Goal: Answer question/provide support

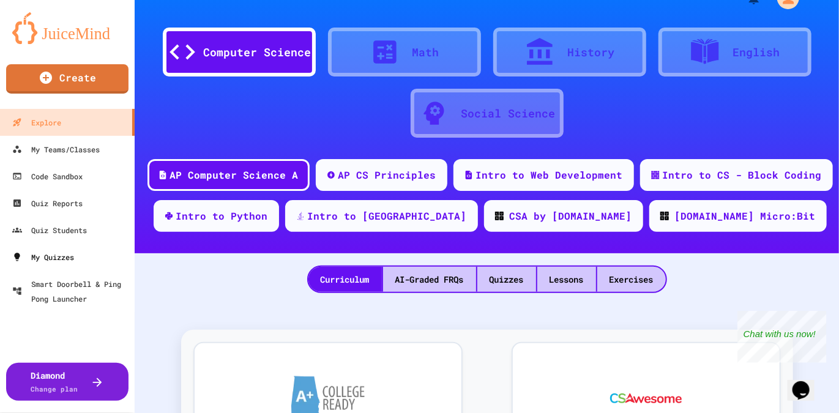
scroll to position [26, 0]
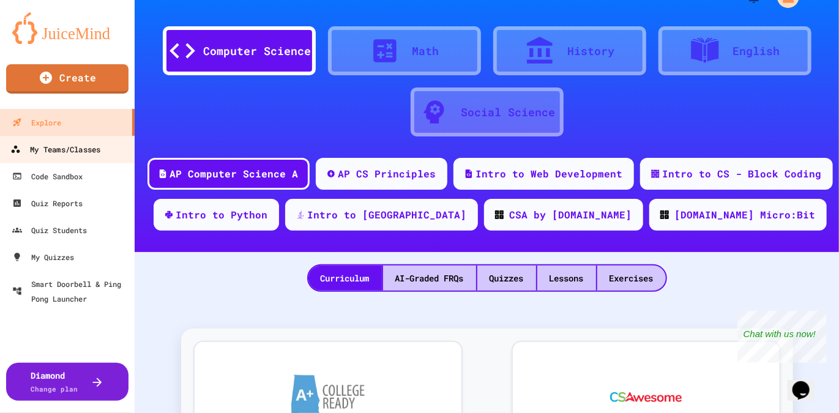
click at [63, 147] on div "My Teams/Classes" at bounding box center [55, 149] width 90 height 15
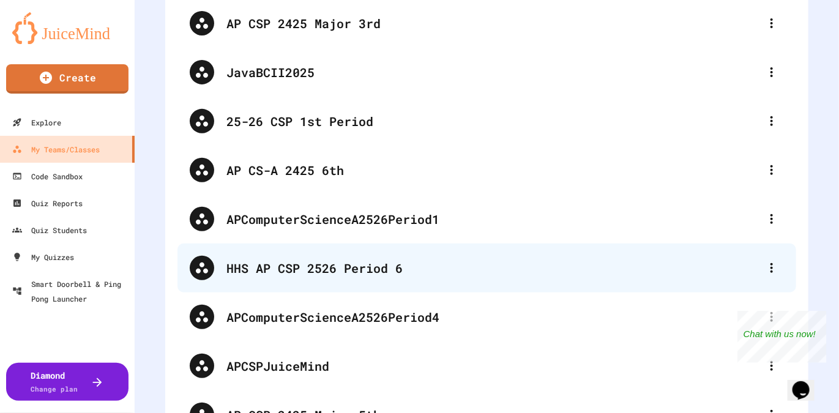
scroll to position [156, 0]
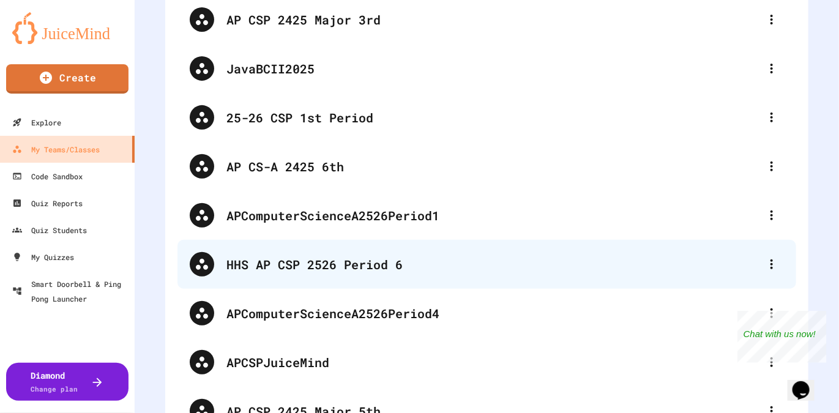
click at [412, 264] on div "HHS AP CSP 2526 Period 6" at bounding box center [492, 264] width 533 height 18
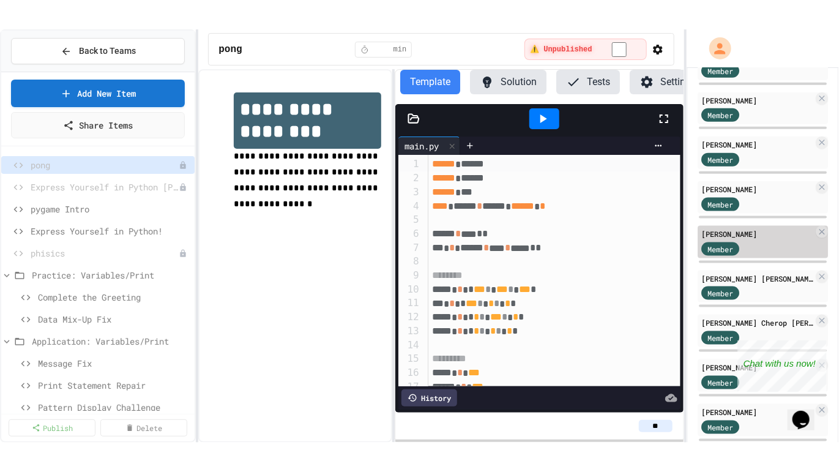
scroll to position [577, 0]
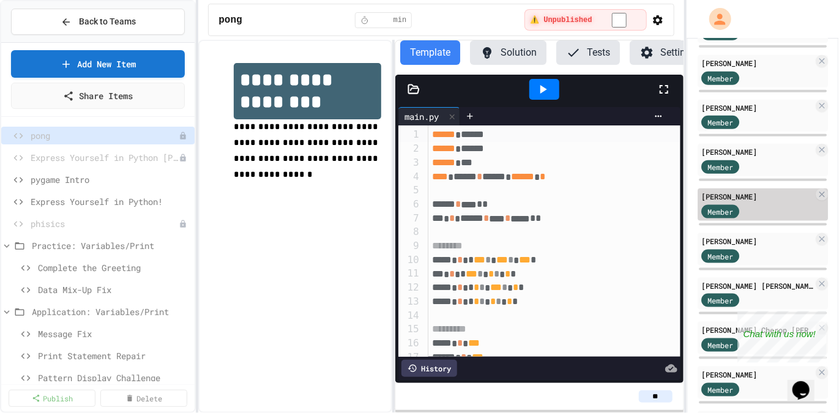
click at [760, 237] on div "[PERSON_NAME]" at bounding box center [757, 241] width 112 height 11
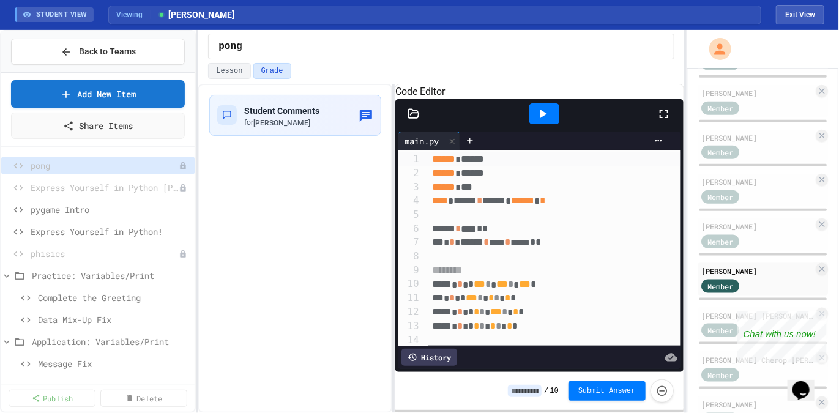
click at [665, 121] on icon at bounding box center [663, 113] width 15 height 15
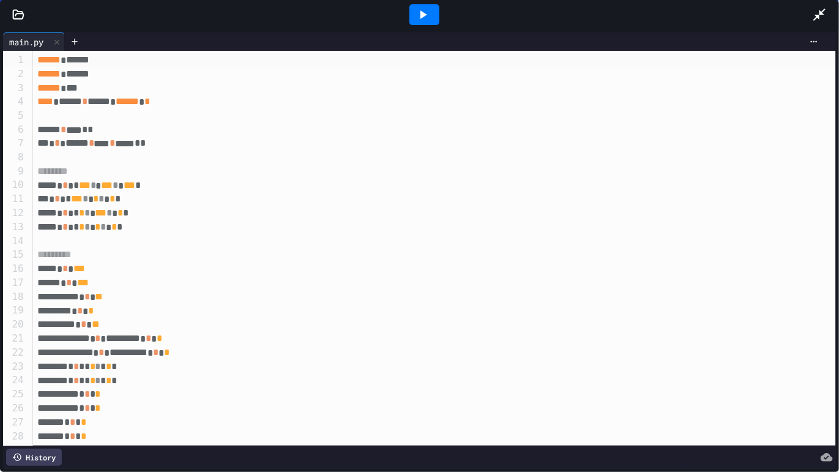
click at [824, 15] on icon at bounding box center [819, 14] width 15 height 15
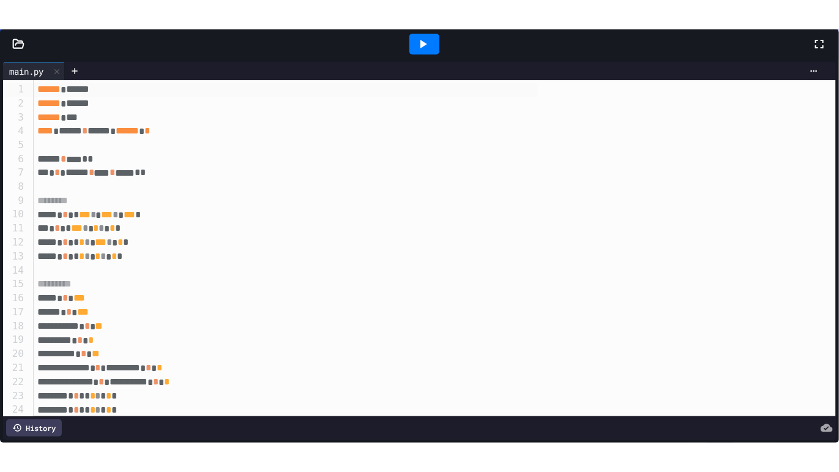
scroll to position [338, 0]
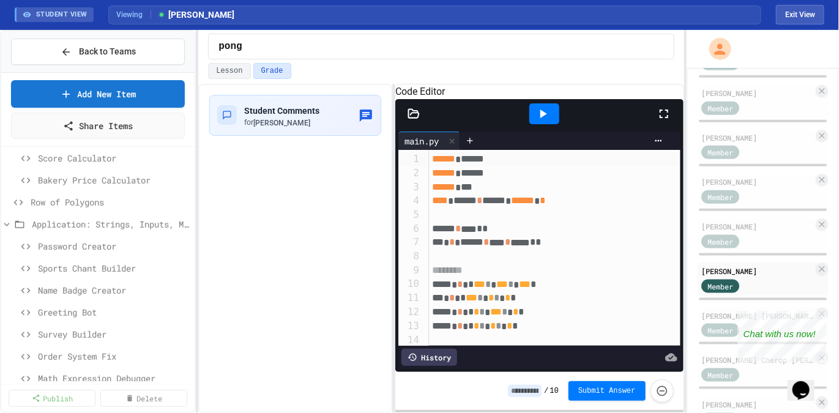
click at [75, 190] on div "Bakery Price Calculator" at bounding box center [97, 182] width 193 height 22
click at [81, 209] on div "Row of Polygons" at bounding box center [97, 202] width 193 height 18
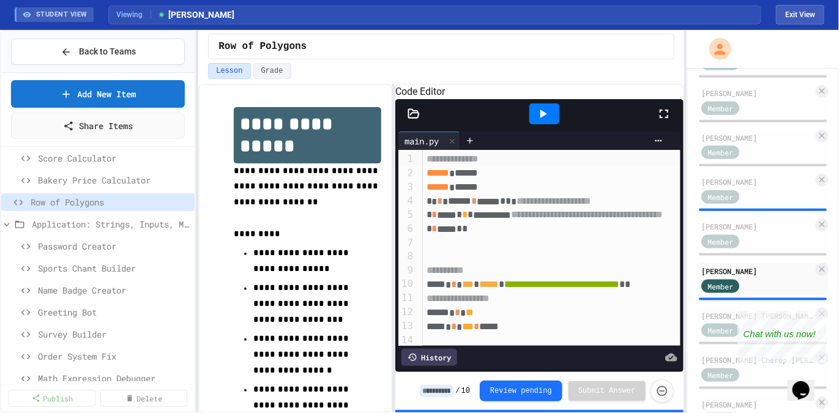
click at [666, 121] on icon at bounding box center [663, 113] width 15 height 15
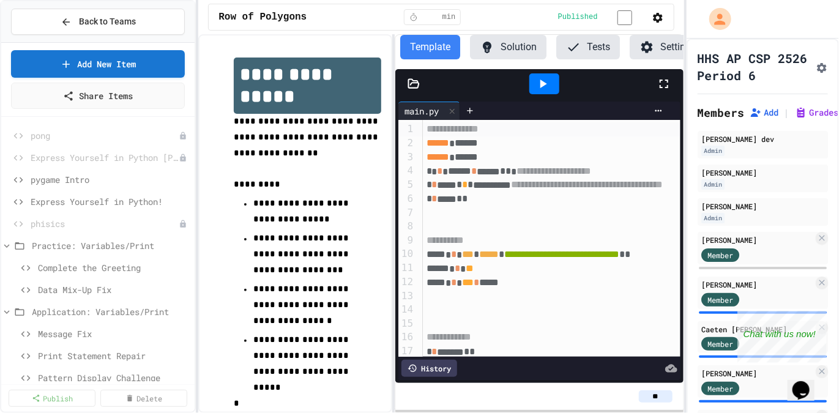
click at [665, 84] on icon at bounding box center [663, 83] width 15 height 15
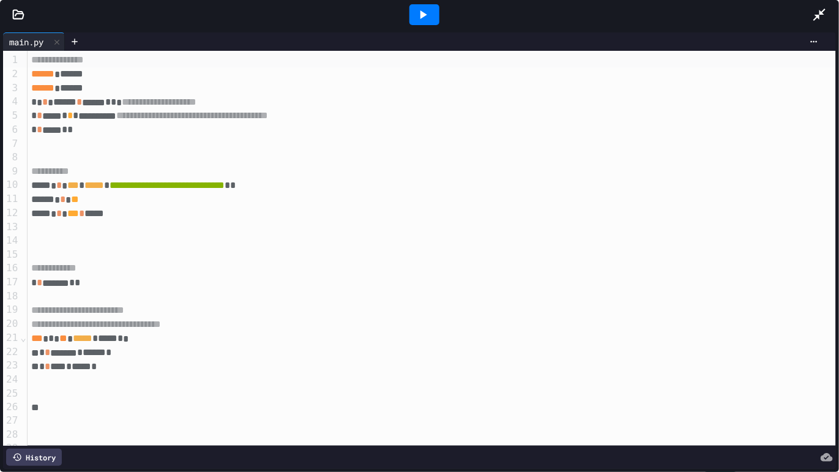
click at [816, 15] on icon at bounding box center [819, 15] width 12 height 12
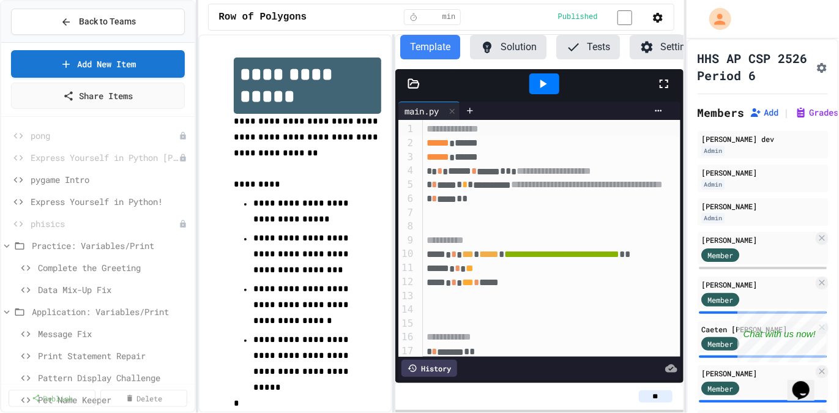
click at [538, 80] on icon at bounding box center [542, 83] width 15 height 15
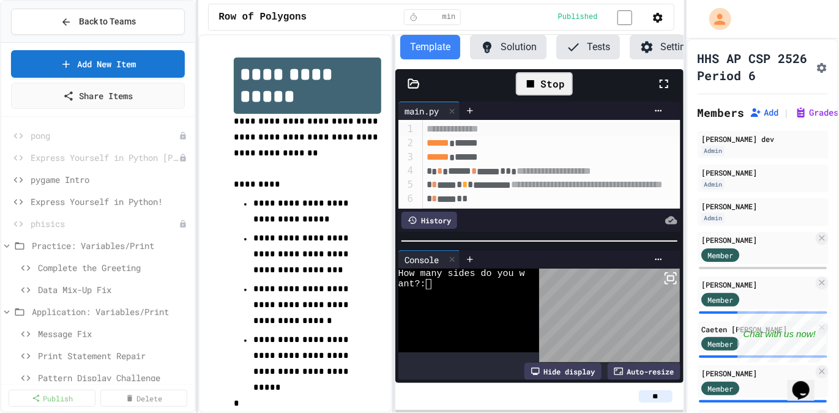
click at [551, 92] on div "Stop" at bounding box center [544, 83] width 57 height 23
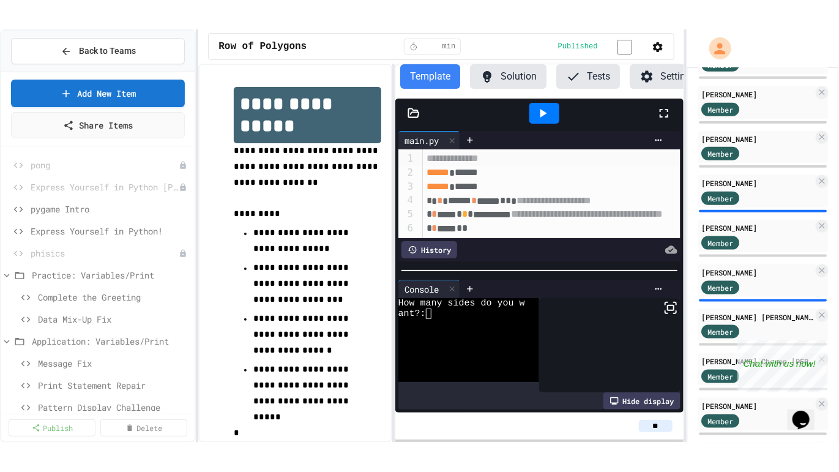
scroll to position [585, 0]
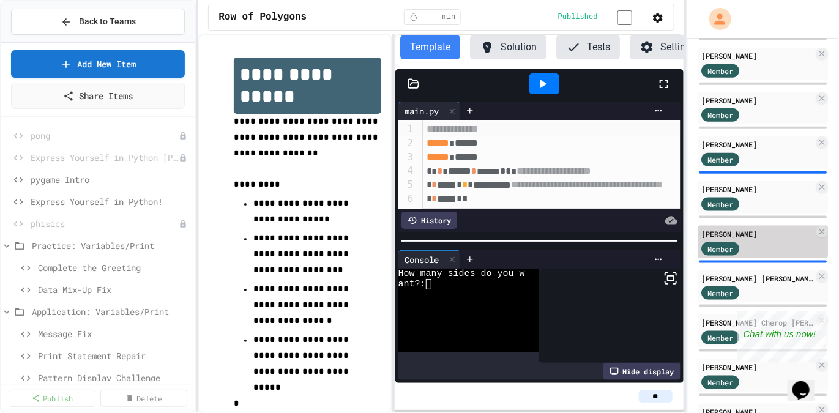
click at [746, 242] on div "Member" at bounding box center [731, 247] width 61 height 15
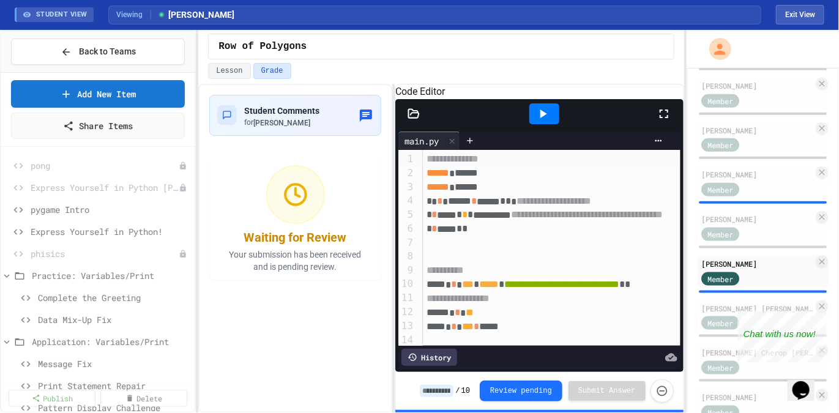
click at [663, 121] on icon at bounding box center [663, 113] width 15 height 15
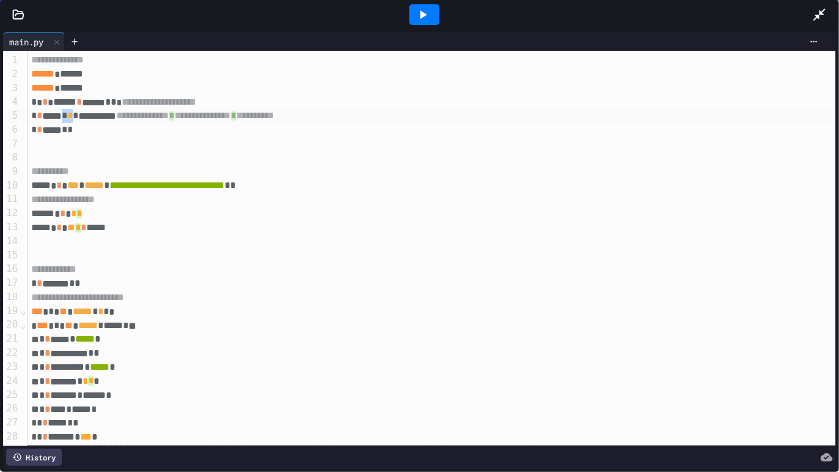
click at [84, 113] on div "**********" at bounding box center [432, 116] width 809 height 14
click at [421, 12] on icon at bounding box center [423, 14] width 7 height 9
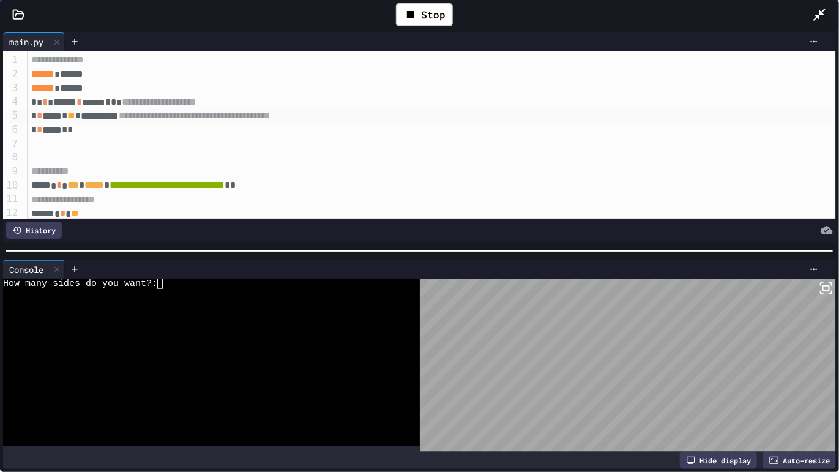
click at [191, 306] on div at bounding box center [204, 304] width 402 height 10
click at [820, 14] on icon at bounding box center [819, 14] width 15 height 15
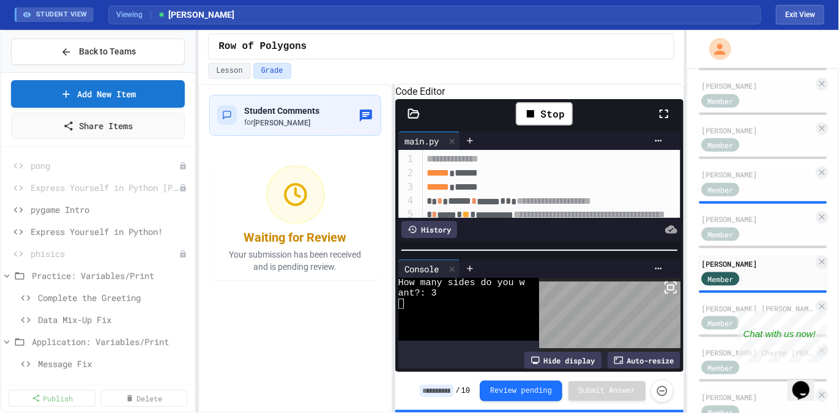
drag, startPoint x: 662, startPoint y: 130, endPoint x: 570, endPoint y: 178, distance: 103.4
click at [660, 121] on icon at bounding box center [663, 113] width 15 height 15
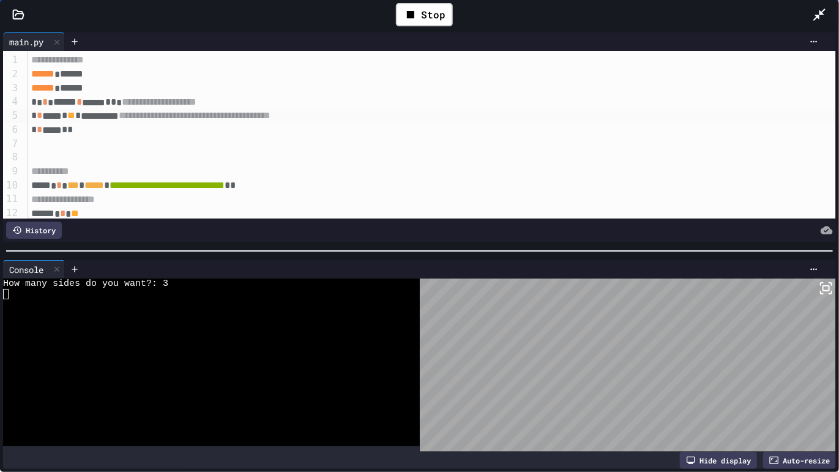
click at [439, 4] on div "Stop" at bounding box center [424, 14] width 57 height 23
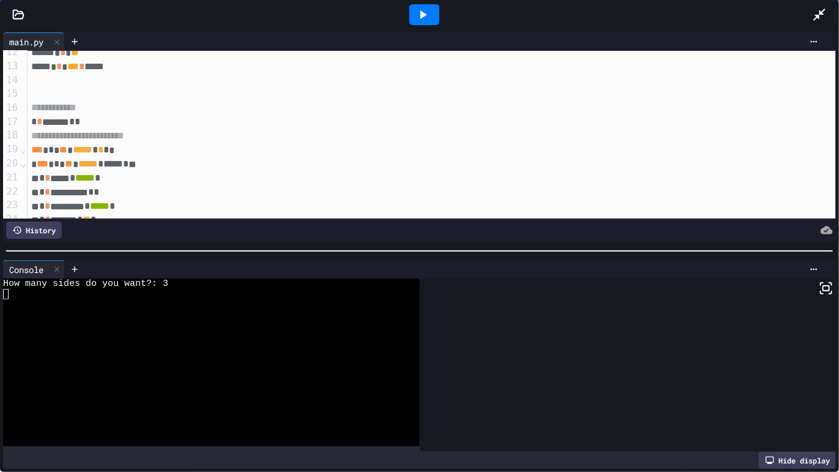
scroll to position [161, 0]
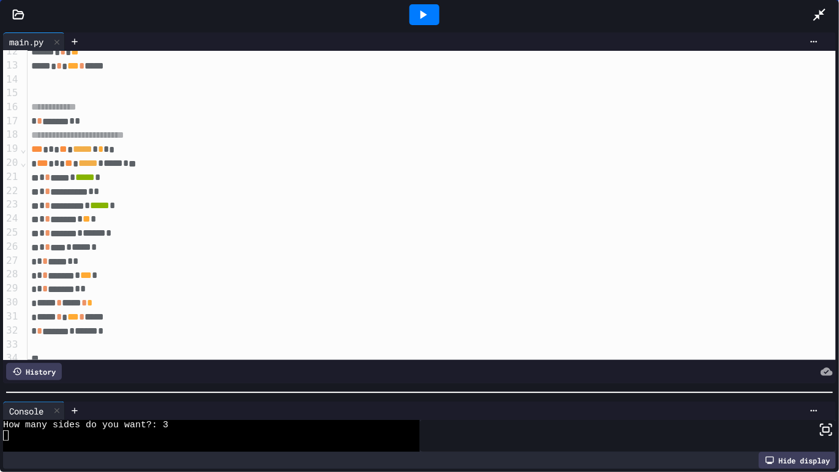
click at [386, 394] on div at bounding box center [419, 392] width 839 height 12
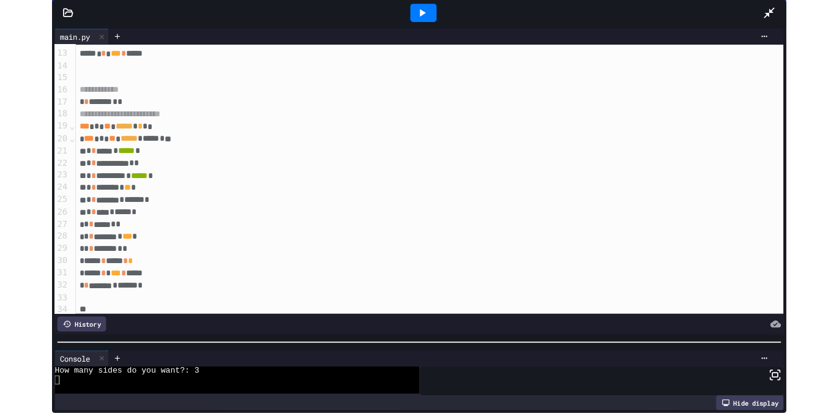
scroll to position [169, 0]
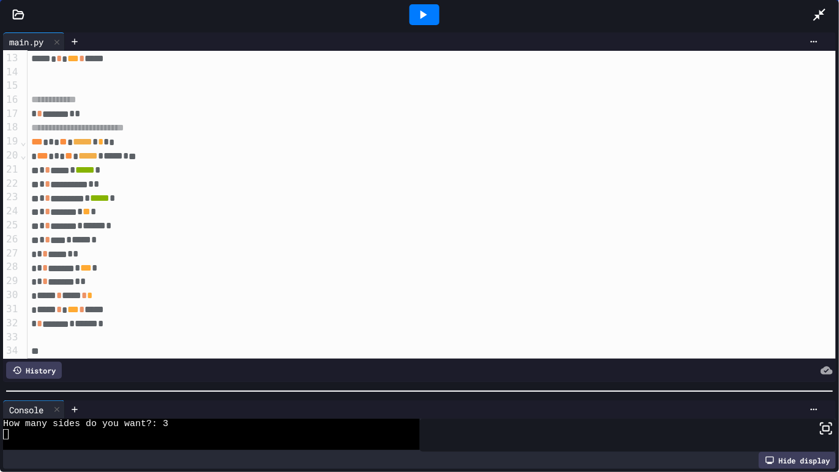
click at [7, 168] on div "21" at bounding box center [11, 170] width 17 height 14
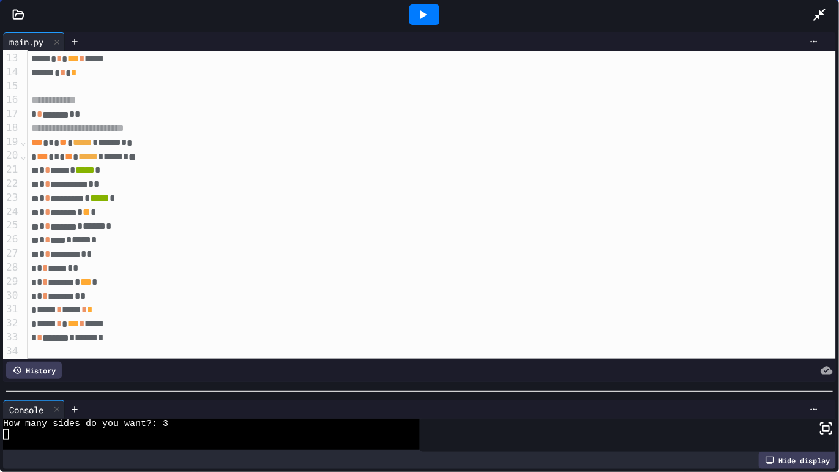
click at [573, 412] on div at bounding box center [628, 434] width 417 height 33
click at [824, 12] on icon at bounding box center [819, 14] width 15 height 15
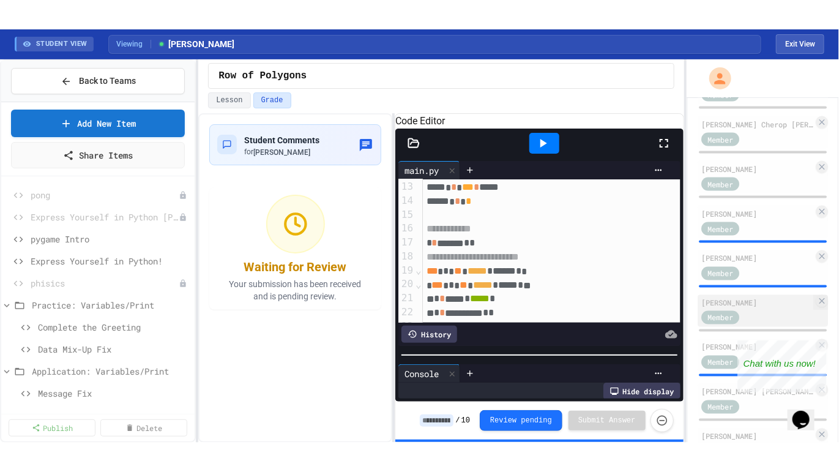
scroll to position [933, 0]
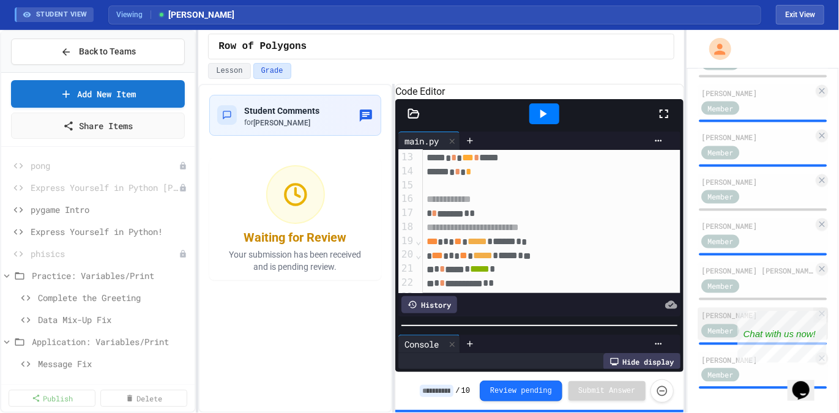
click at [714, 310] on div "[PERSON_NAME]" at bounding box center [757, 315] width 112 height 11
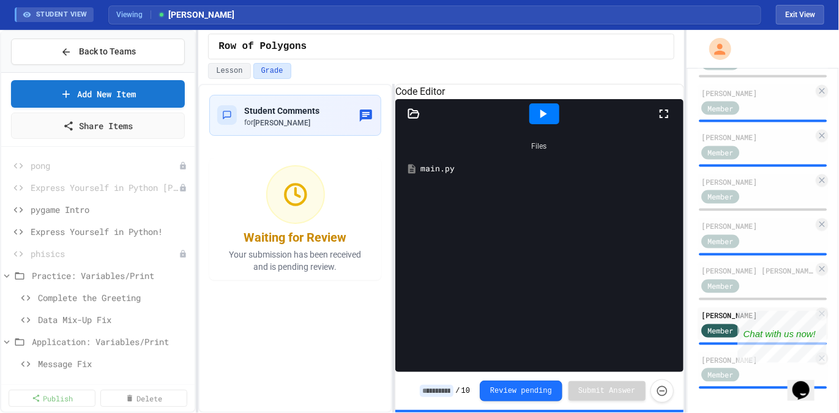
click at [553, 124] on div at bounding box center [544, 113] width 30 height 21
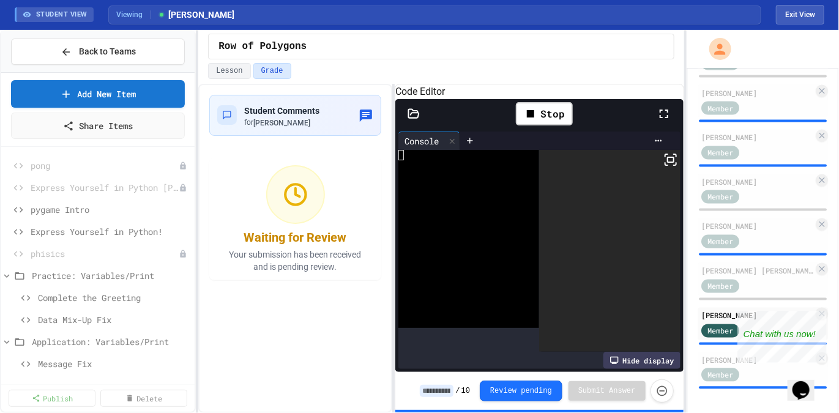
click at [662, 121] on icon at bounding box center [663, 113] width 15 height 15
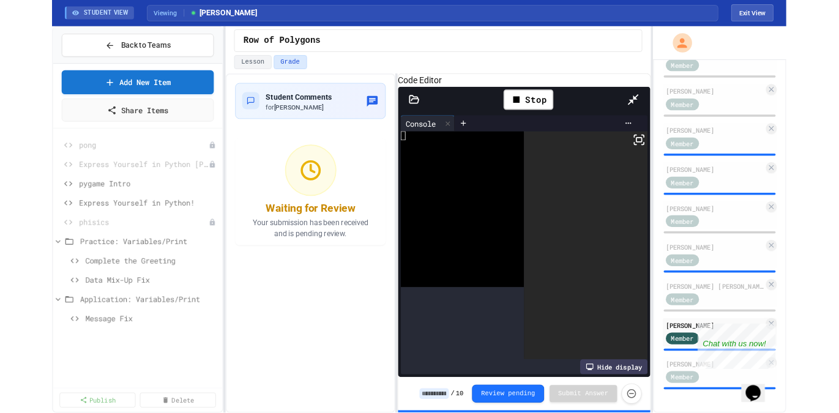
scroll to position [874, 0]
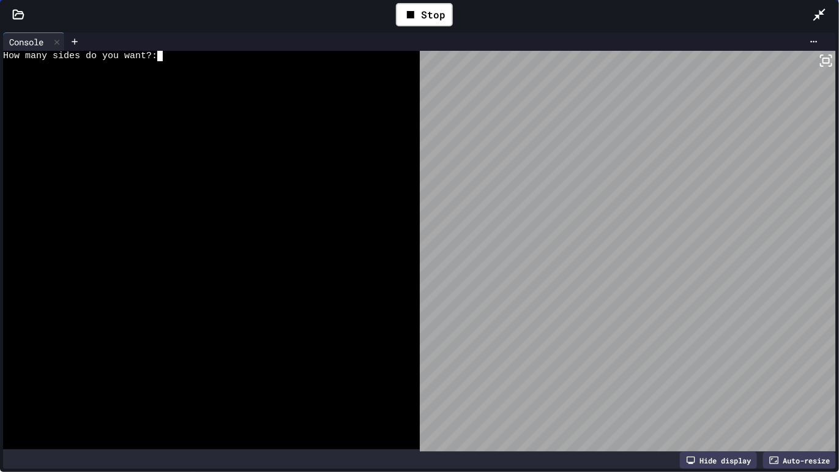
click at [221, 64] on div at bounding box center [204, 66] width 402 height 10
drag, startPoint x: 696, startPoint y: 4, endPoint x: 714, endPoint y: 7, distance: 18.1
click at [699, 6] on div "Stop" at bounding box center [424, 14] width 775 height 35
click at [821, 14] on icon at bounding box center [819, 15] width 12 height 12
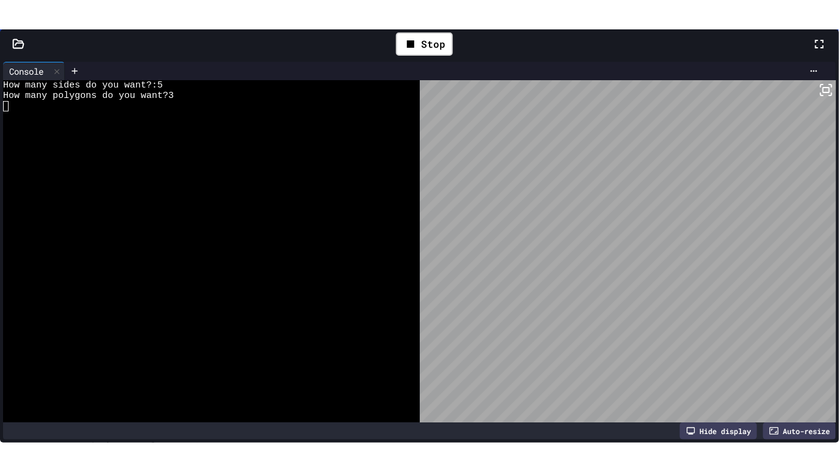
scroll to position [933, 0]
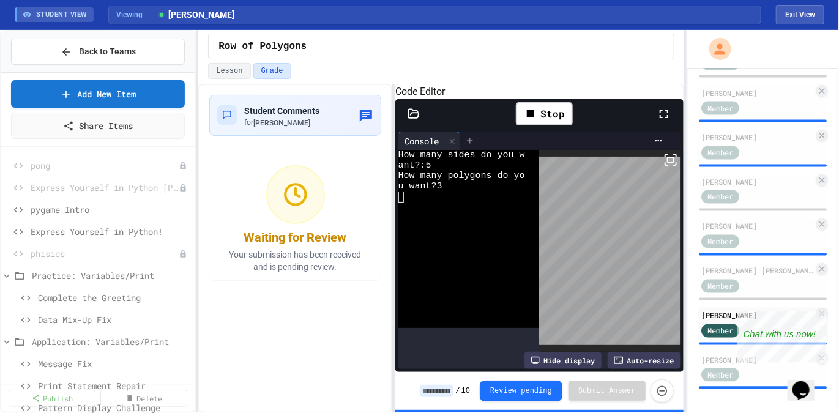
click at [465, 150] on div at bounding box center [470, 141] width 20 height 18
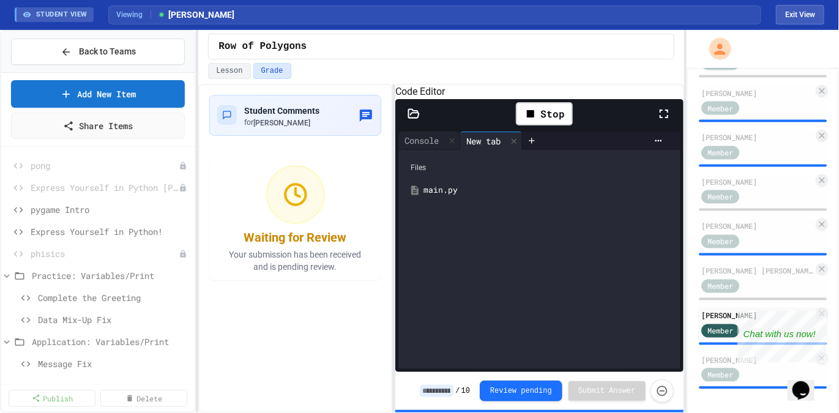
click at [431, 201] on div "main.py" at bounding box center [539, 190] width 270 height 22
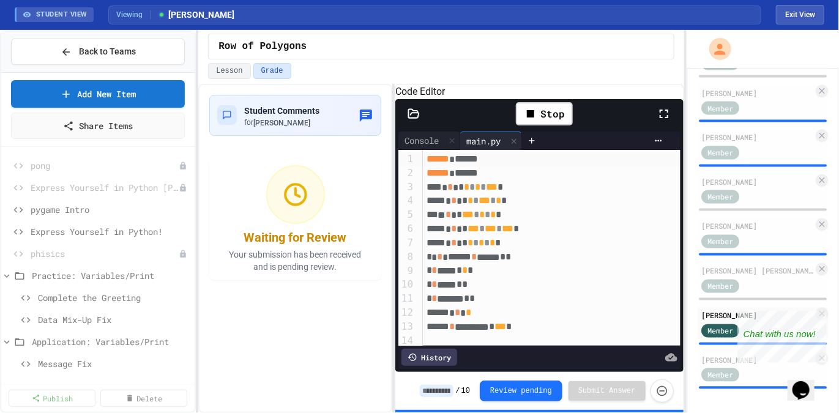
click at [661, 118] on icon at bounding box center [663, 113] width 9 height 9
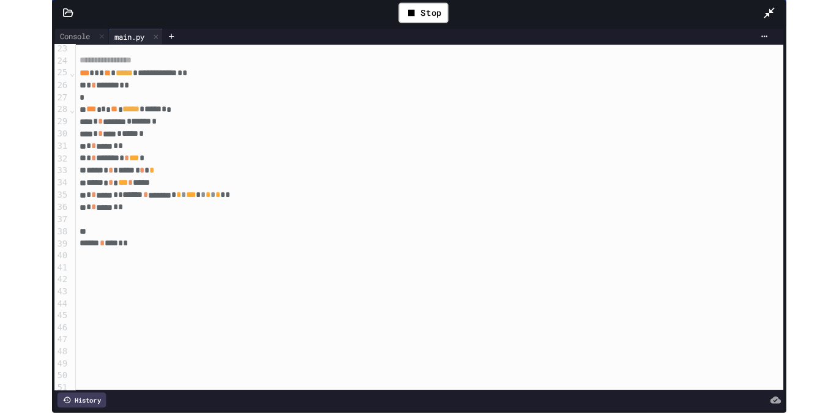
scroll to position [315, 0]
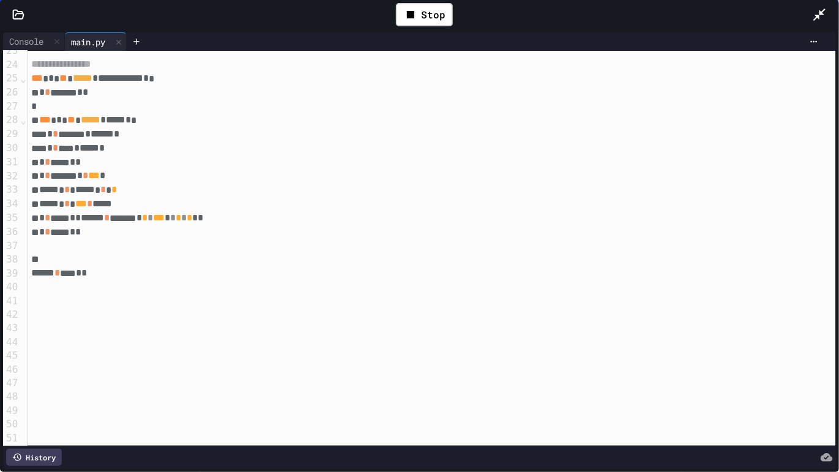
click at [819, 15] on icon at bounding box center [819, 15] width 12 height 12
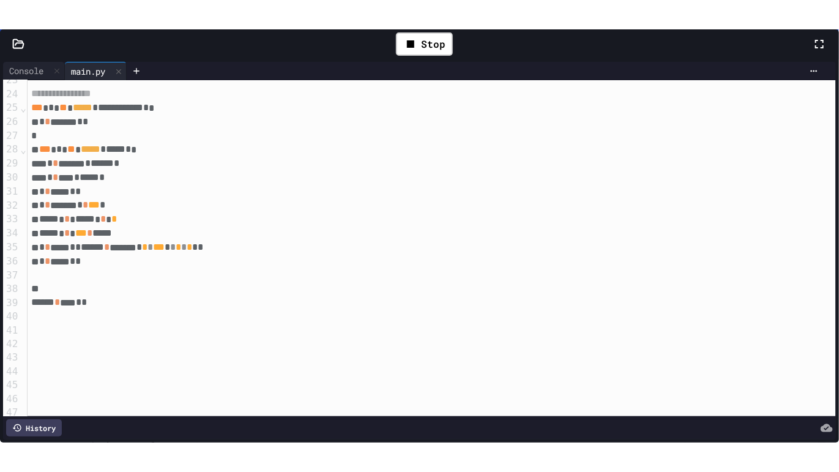
scroll to position [933, 0]
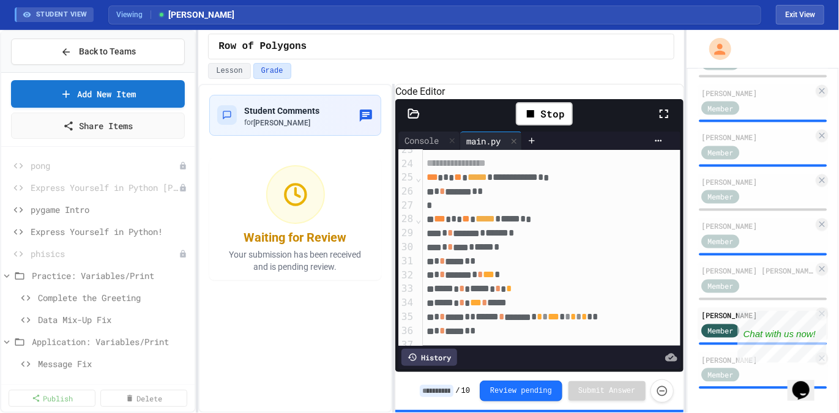
click at [667, 121] on icon at bounding box center [663, 113] width 15 height 15
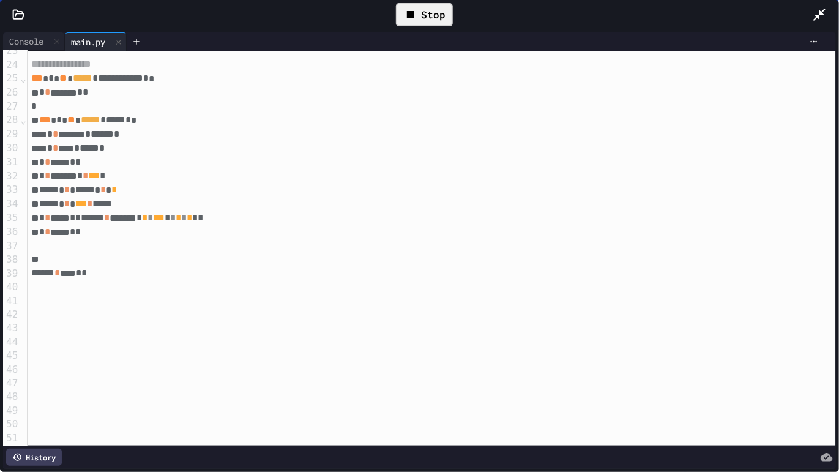
click at [448, 13] on div "Stop" at bounding box center [424, 14] width 57 height 23
click at [437, 18] on div "Stop" at bounding box center [424, 14] width 57 height 23
click at [427, 9] on div "Stop" at bounding box center [424, 14] width 57 height 23
click at [437, 9] on div "Stop" at bounding box center [424, 14] width 57 height 23
click at [430, 24] on div "Stop" at bounding box center [424, 14] width 57 height 23
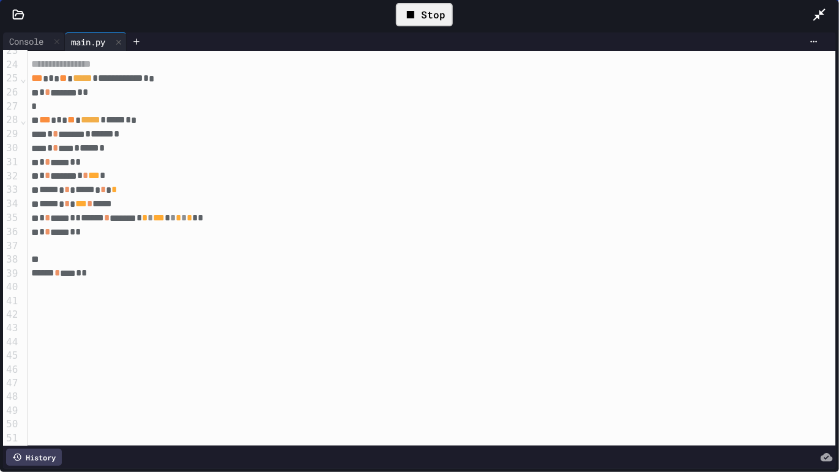
click at [430, 24] on div "Stop" at bounding box center [424, 14] width 57 height 23
click at [430, 23] on div "Stop" at bounding box center [424, 14] width 57 height 23
click at [443, 1] on div "Stop" at bounding box center [424, 14] width 69 height 35
click at [427, 17] on div "Stop" at bounding box center [424, 14] width 57 height 23
click at [427, 18] on div "Stop" at bounding box center [424, 14] width 57 height 23
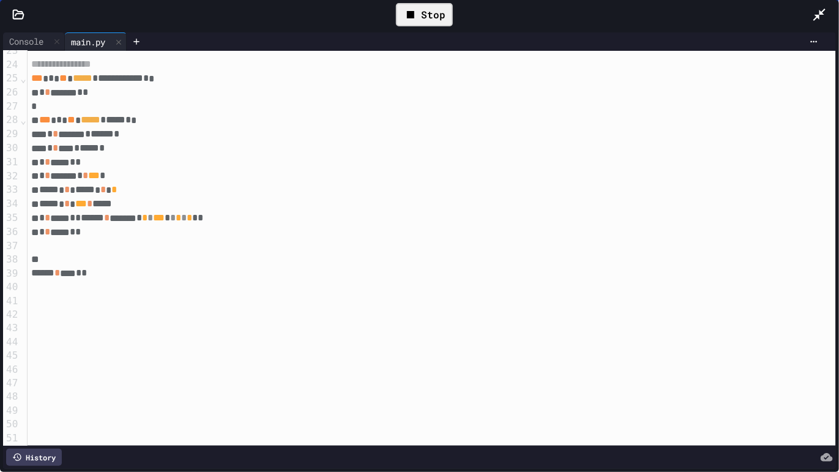
click at [428, 19] on div "Stop" at bounding box center [424, 14] width 57 height 23
click at [429, 19] on div "Stop" at bounding box center [424, 14] width 57 height 23
click at [429, 18] on div "Stop" at bounding box center [424, 14] width 57 height 23
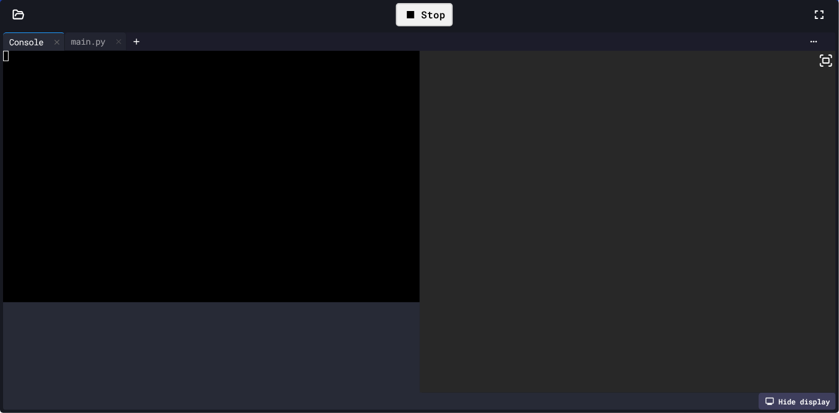
scroll to position [933, 0]
